Goal: Task Accomplishment & Management: Manage account settings

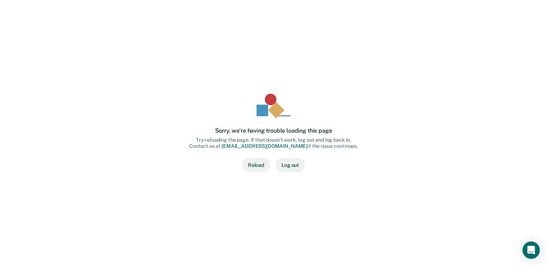
click at [291, 164] on button "Log out" at bounding box center [290, 165] width 29 height 14
